Goal: Information Seeking & Learning: Learn about a topic

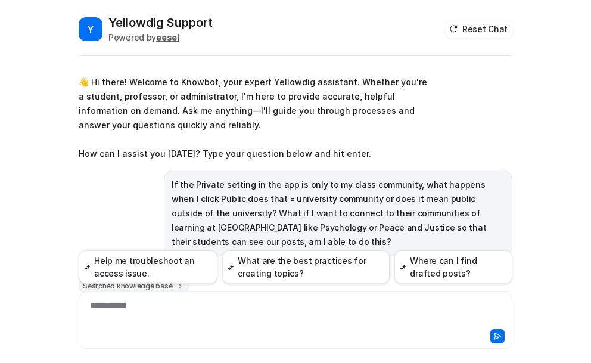
scroll to position [291, 0]
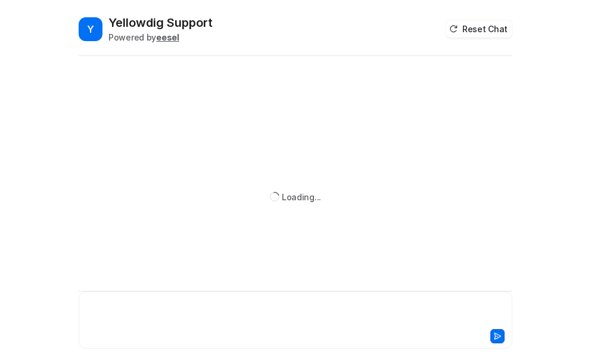
click at [116, 304] on div at bounding box center [296, 312] width 428 height 27
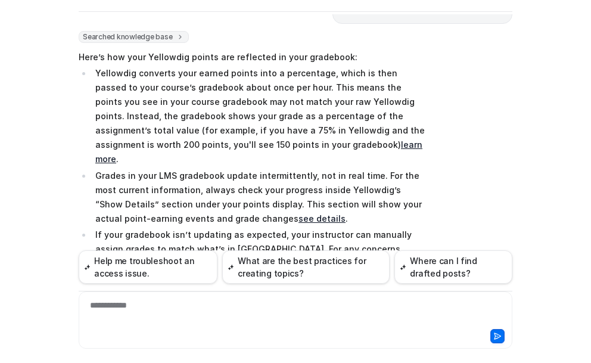
scroll to position [158, 0]
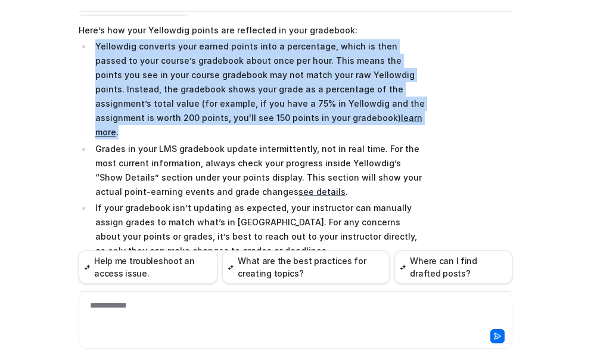
drag, startPoint x: 92, startPoint y: 45, endPoint x: 418, endPoint y: 118, distance: 333.9
click at [418, 118] on p "Yellowdig converts your earned points into a percentage, which is then passed t…" at bounding box center [261, 89] width 332 height 100
click at [439, 113] on div "Searched knowledge base search_queries : [ "points reflected in gradebook", "po…" at bounding box center [296, 157] width 434 height 306
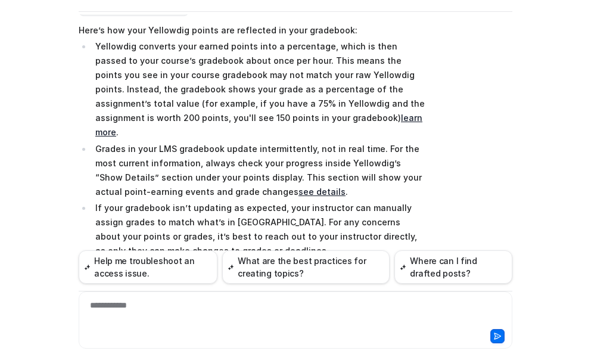
click at [270, 119] on link "learn more" at bounding box center [258, 125] width 327 height 24
click at [298, 186] on link "see details" at bounding box center [321, 191] width 47 height 10
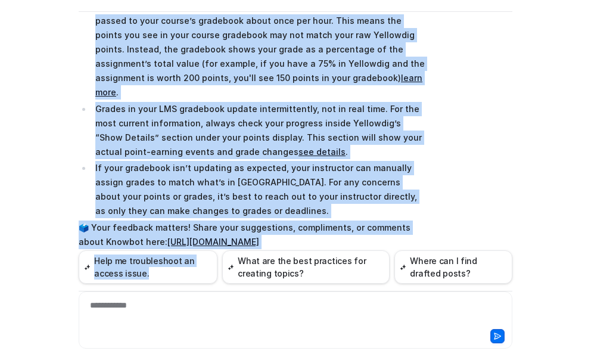
scroll to position [217, 0]
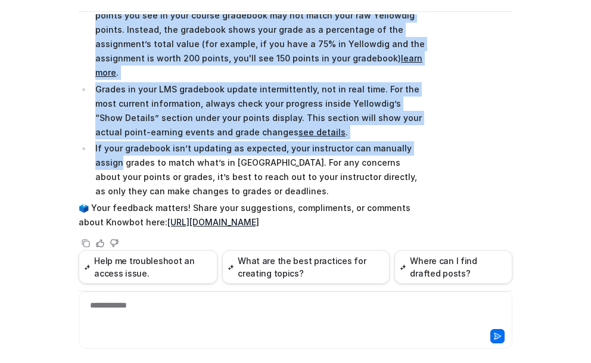
drag, startPoint x: 114, startPoint y: 104, endPoint x: 414, endPoint y: 131, distance: 300.8
click at [414, 131] on ul "Yellowdig converts your earned points into a percentage, which is then passed t…" at bounding box center [253, 89] width 348 height 219
click at [260, 114] on p "Grades in your LMS gradebook update intermittently, not in real time. For the m…" at bounding box center [261, 110] width 332 height 57
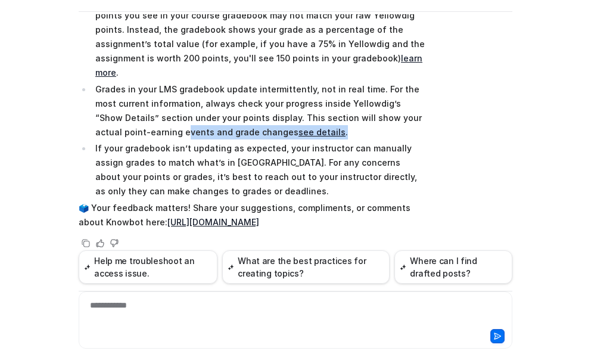
drag, startPoint x: 257, startPoint y: 117, endPoint x: 97, endPoint y: 111, distance: 159.8
click at [97, 111] on p "Grades in your LMS gradebook update intermittently, not in real time. For the m…" at bounding box center [261, 110] width 332 height 57
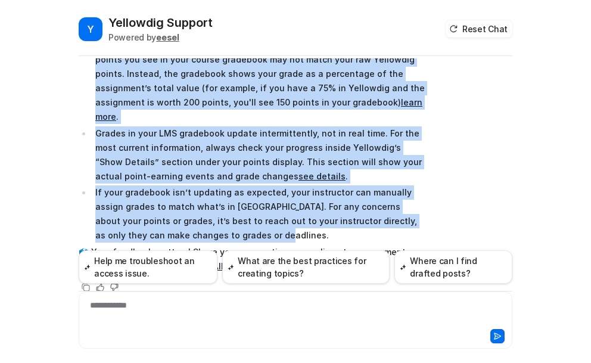
drag, startPoint x: 92, startPoint y: 88, endPoint x: 404, endPoint y: 214, distance: 335.9
click at [404, 214] on ul "Yellowdig converts your earned points into a percentage, which is then passed t…" at bounding box center [253, 133] width 348 height 219
copy ul "Yellowdig converts your earned points into a percentage, which is then passed t…"
